Goal: Task Accomplishment & Management: Use online tool/utility

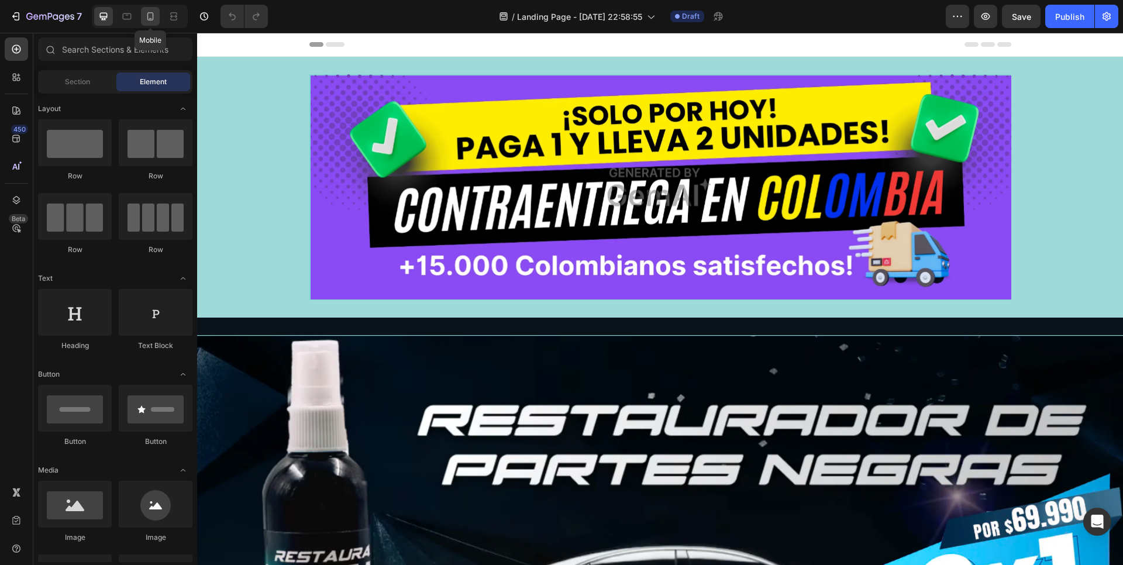
click at [150, 23] on div at bounding box center [150, 16] width 19 height 19
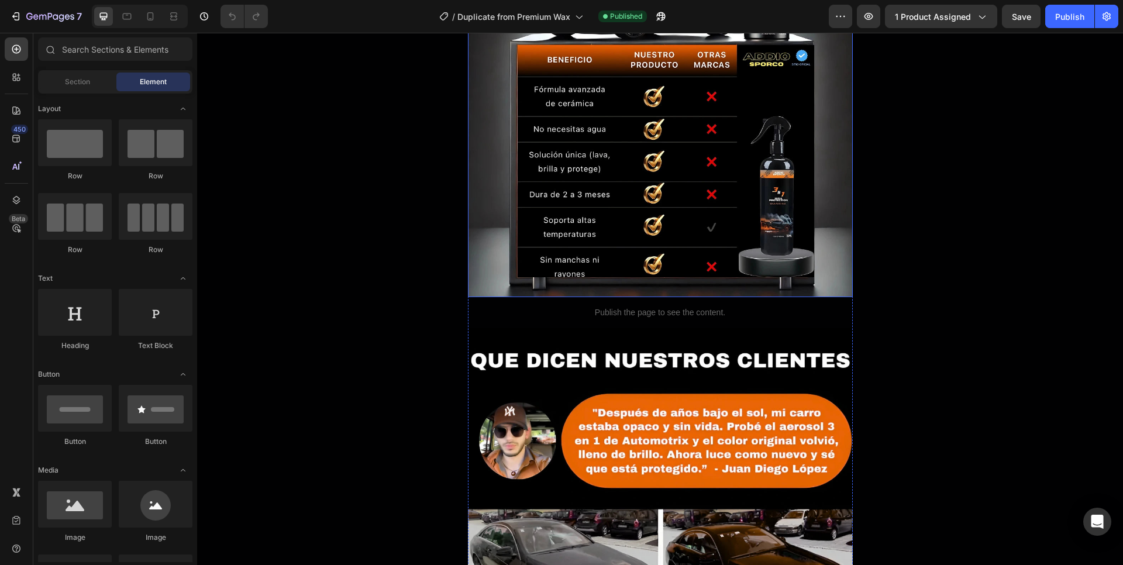
scroll to position [562, 0]
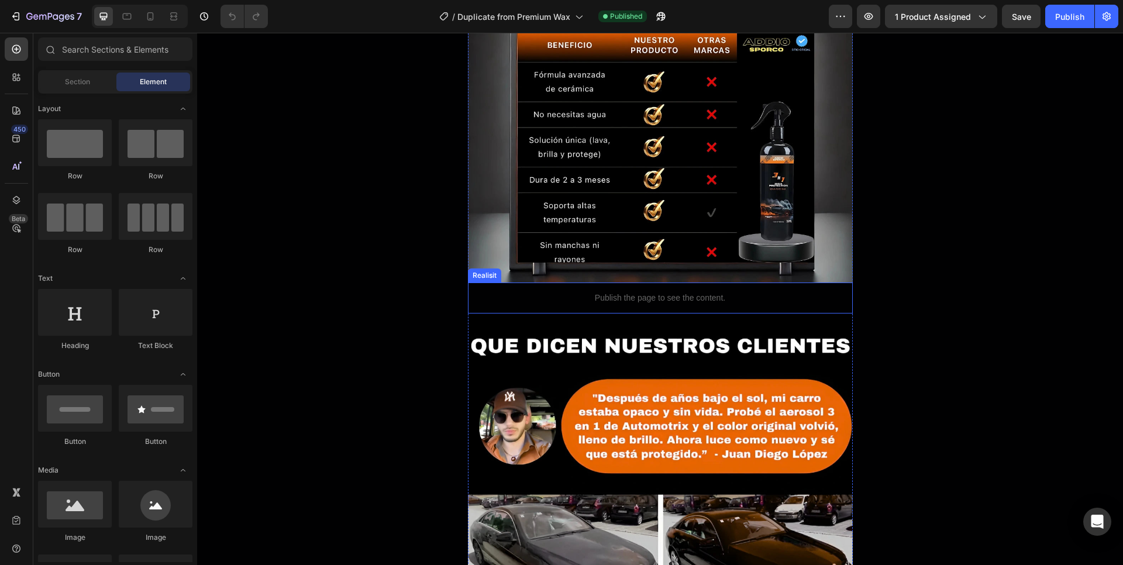
click at [584, 300] on p "Publish the page to see the content." at bounding box center [660, 298] width 385 height 12
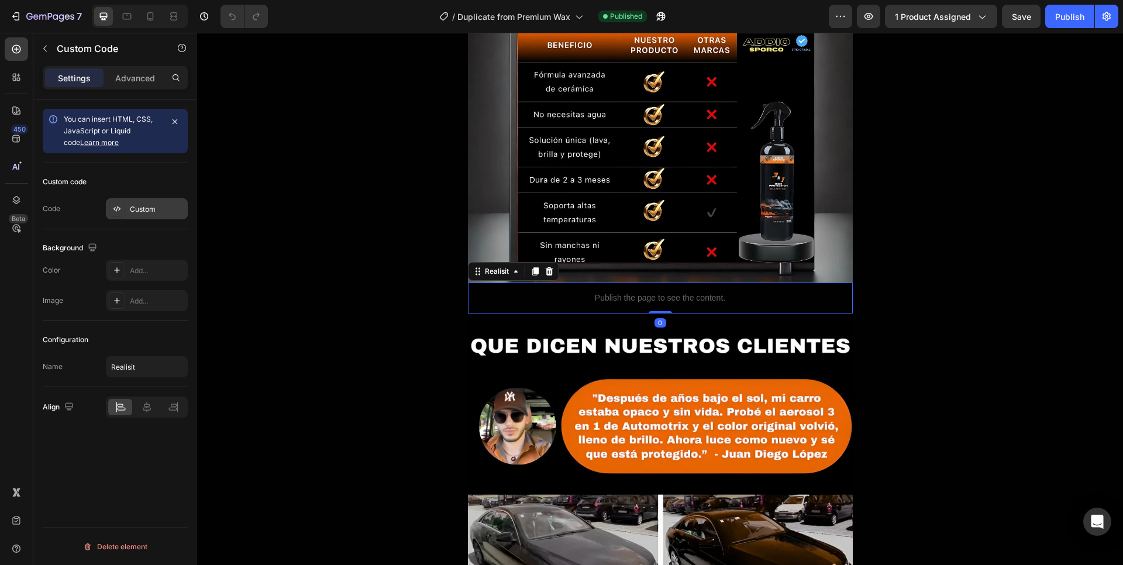
click at [139, 208] on div "Custom" at bounding box center [157, 209] width 55 height 11
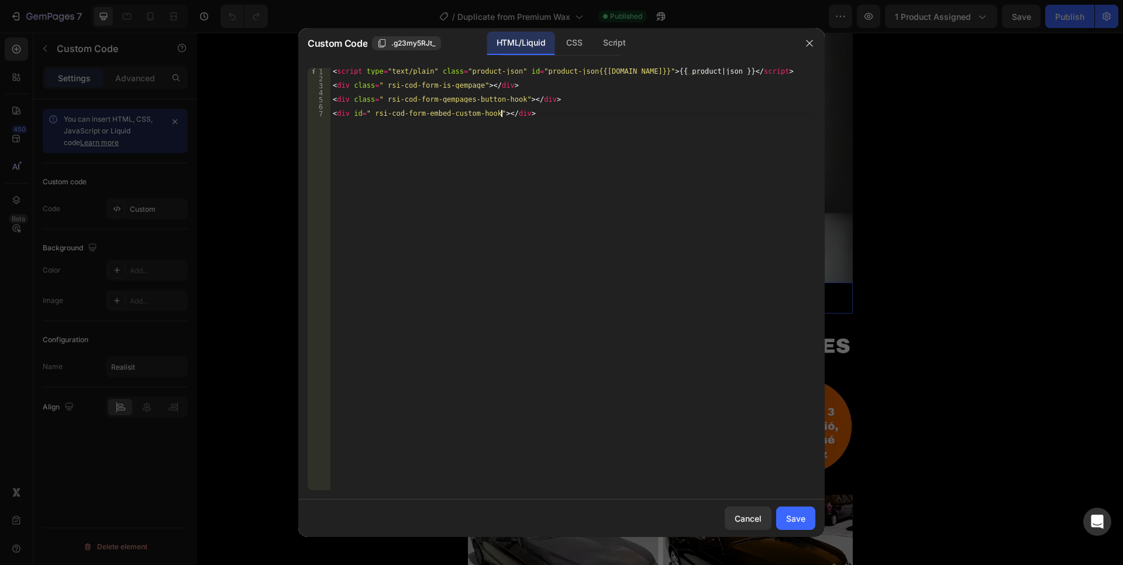
click at [455, 166] on div "< script type = "text/plain" class = "product-json" id = "product-json{{product…" at bounding box center [573, 286] width 485 height 437
type textarea "<div id="_rsi-cod-form-embed-custom-hook"></div>"
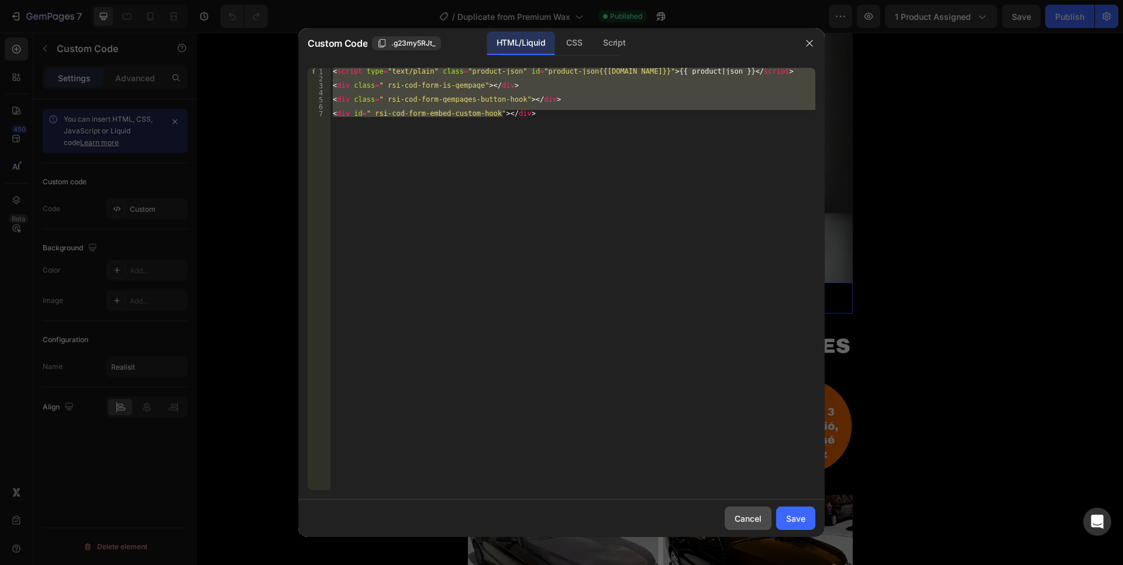
click at [757, 511] on button "Cancel" at bounding box center [748, 518] width 47 height 23
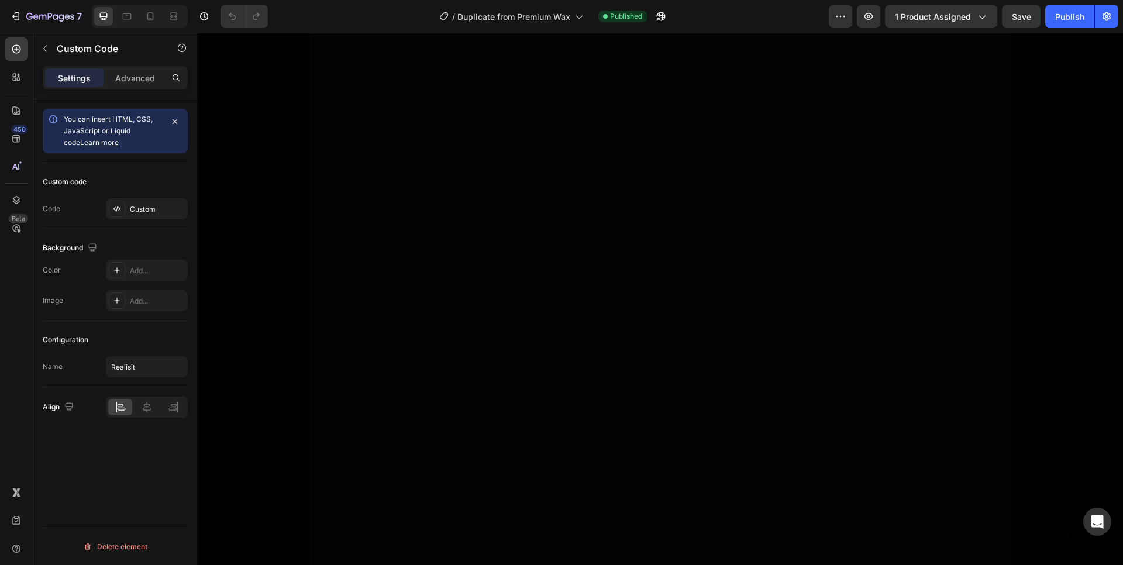
scroll to position [4774, 0]
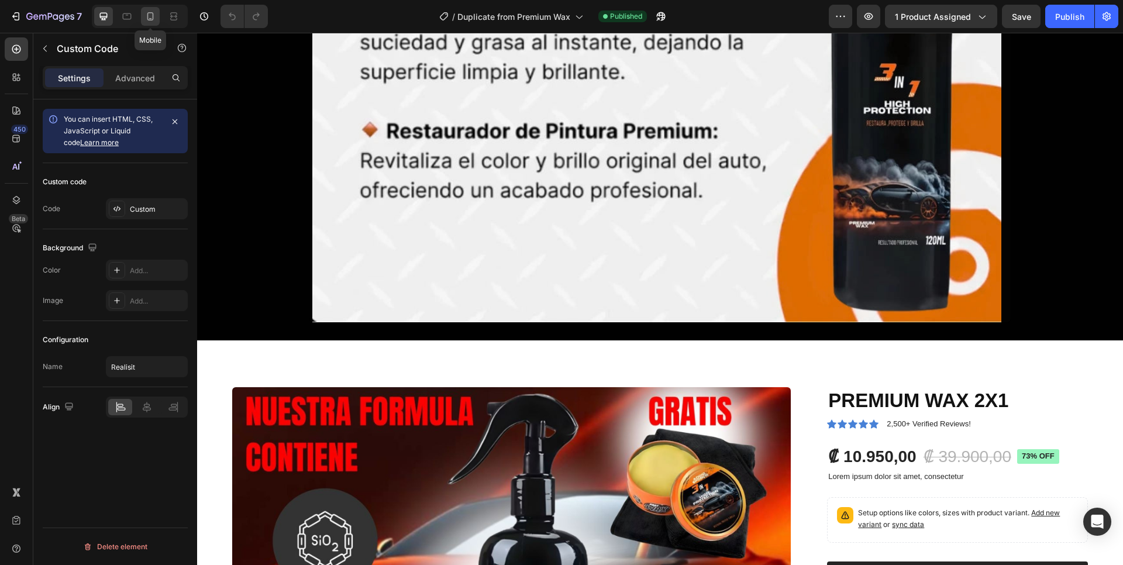
click at [145, 19] on icon at bounding box center [151, 17] width 12 height 12
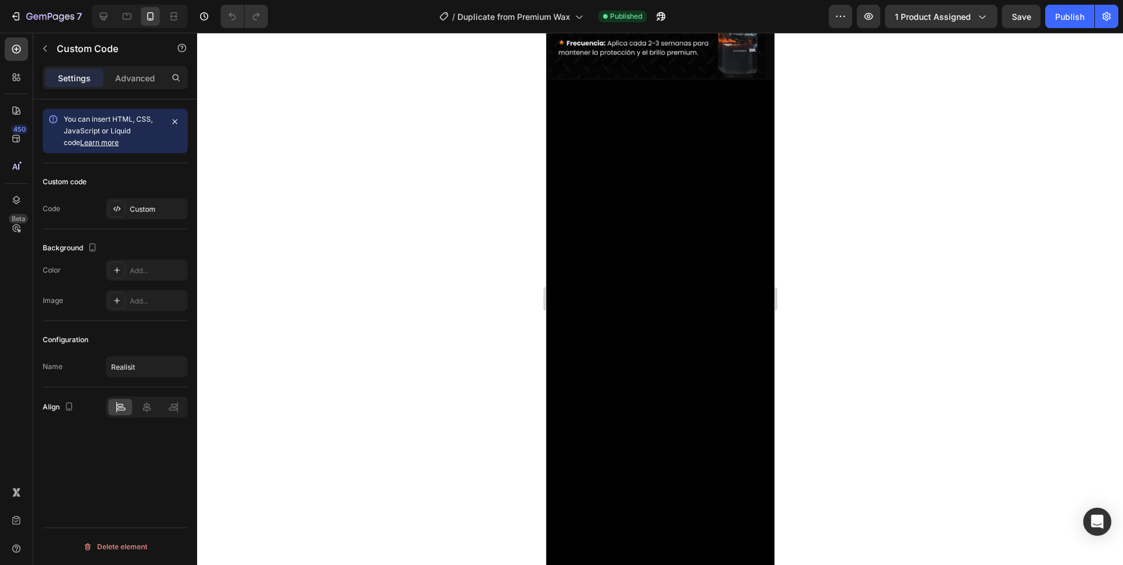
scroll to position [3472, 0]
